Goal: Information Seeking & Learning: Learn about a topic

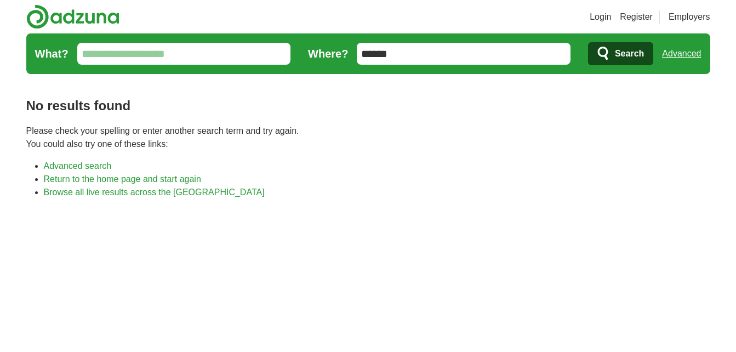
click at [401, 47] on input "******" at bounding box center [464, 54] width 214 height 22
type input "*****"
click at [588, 42] on button "Search" at bounding box center [620, 53] width 65 height 23
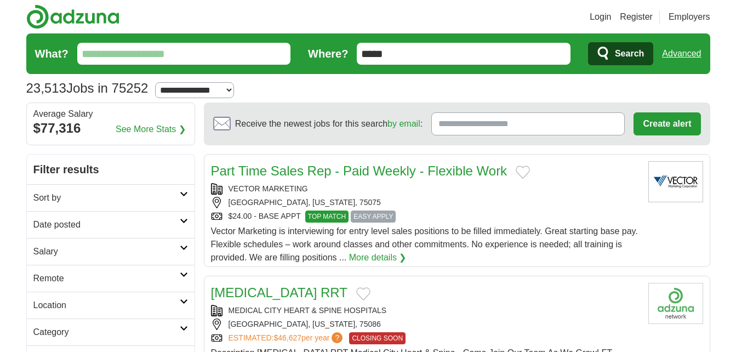
click at [324, 168] on link "Part Time Sales Rep - Paid Weekly - Flexible Work" at bounding box center [359, 170] width 297 height 15
